Goal: Task Accomplishment & Management: Manage account settings

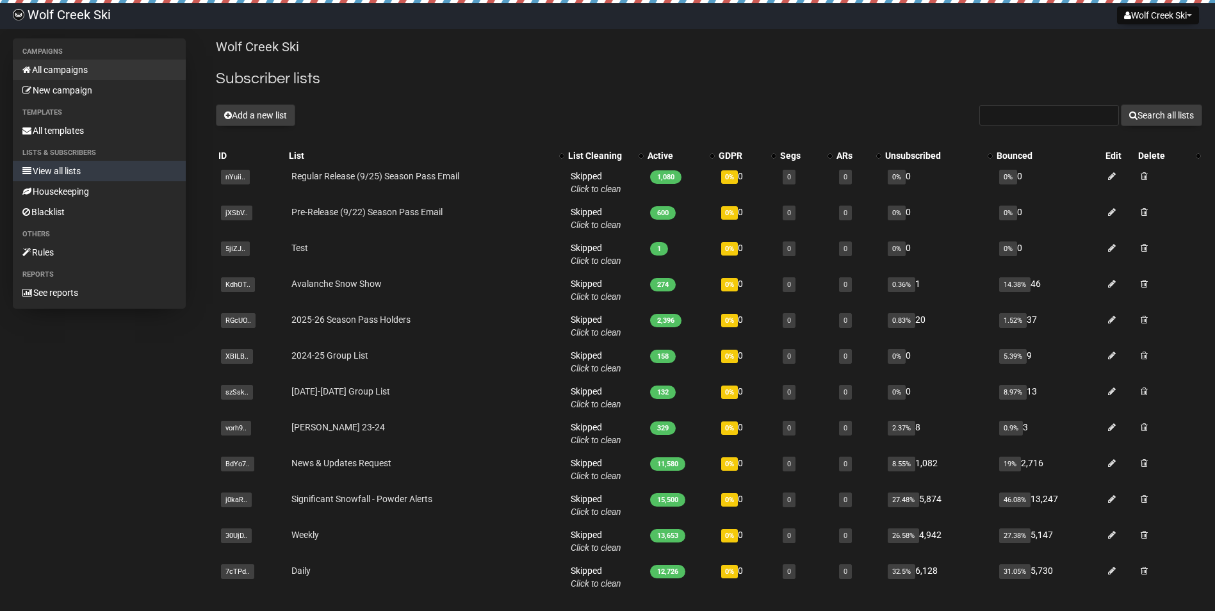
click at [94, 62] on link "All campaigns" at bounding box center [99, 70] width 173 height 20
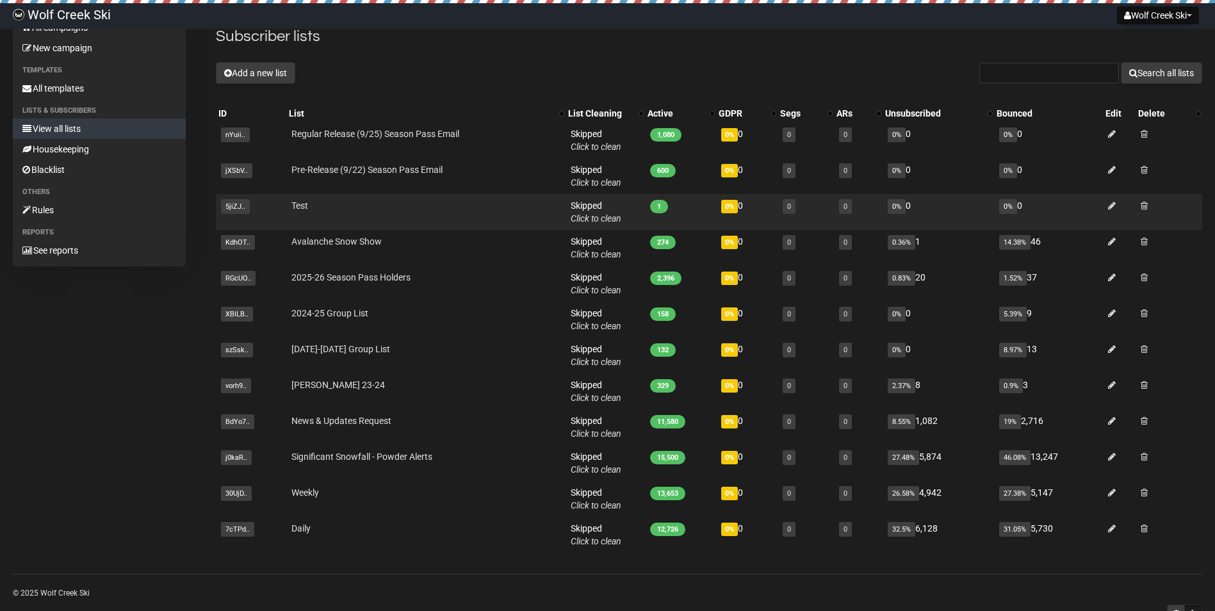
scroll to position [64, 0]
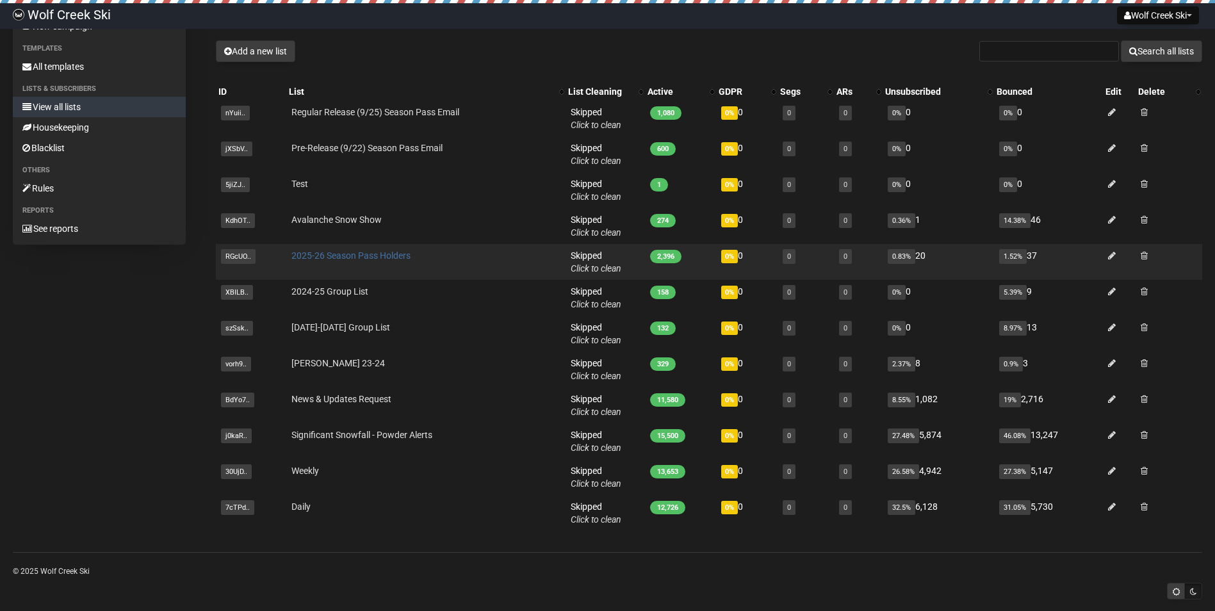
click at [357, 259] on link "2025-26 Season Pass Holders" at bounding box center [350, 255] width 119 height 10
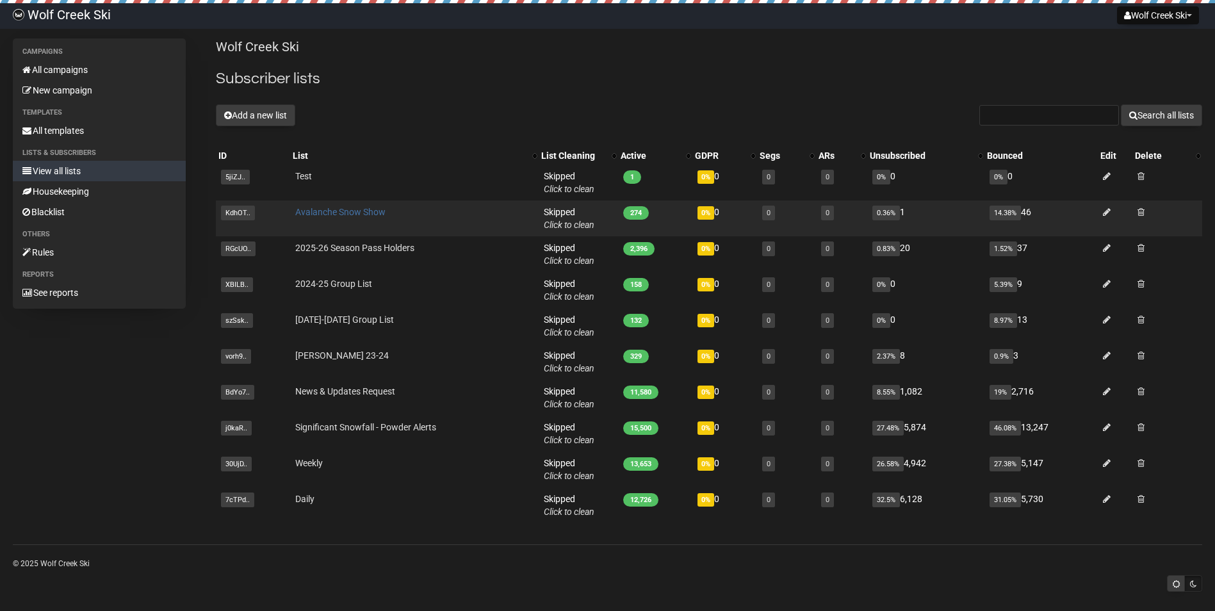
click at [343, 211] on link "Avalanche Snow Show" at bounding box center [340, 212] width 90 height 10
